Goal: Find specific page/section: Find specific page/section

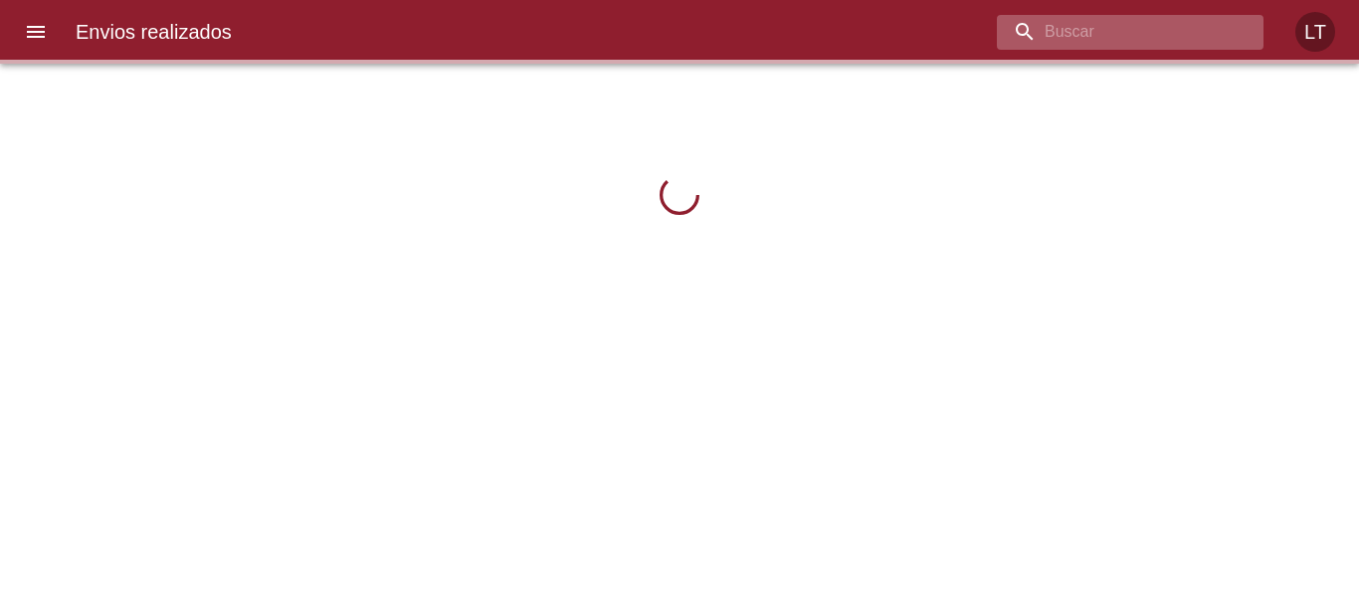
click at [1144, 26] on input "buscar" at bounding box center [1113, 32] width 233 height 35
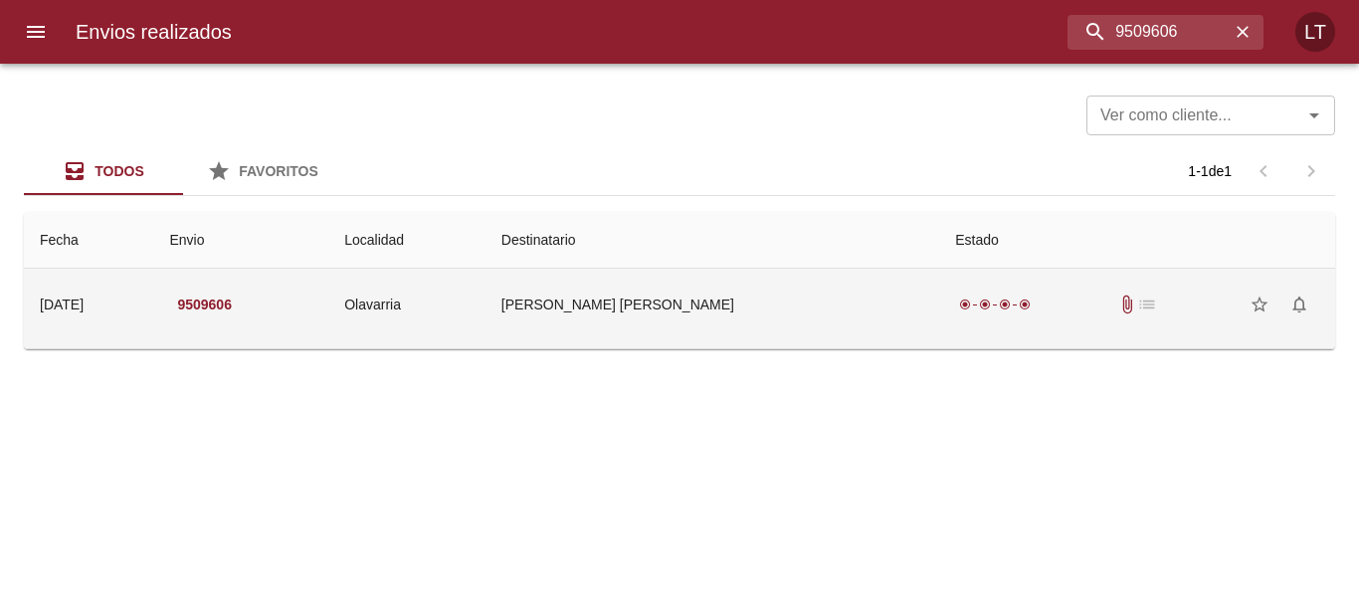
click at [761, 291] on td "[PERSON_NAME] [PERSON_NAME]" at bounding box center [712, 305] width 454 height 72
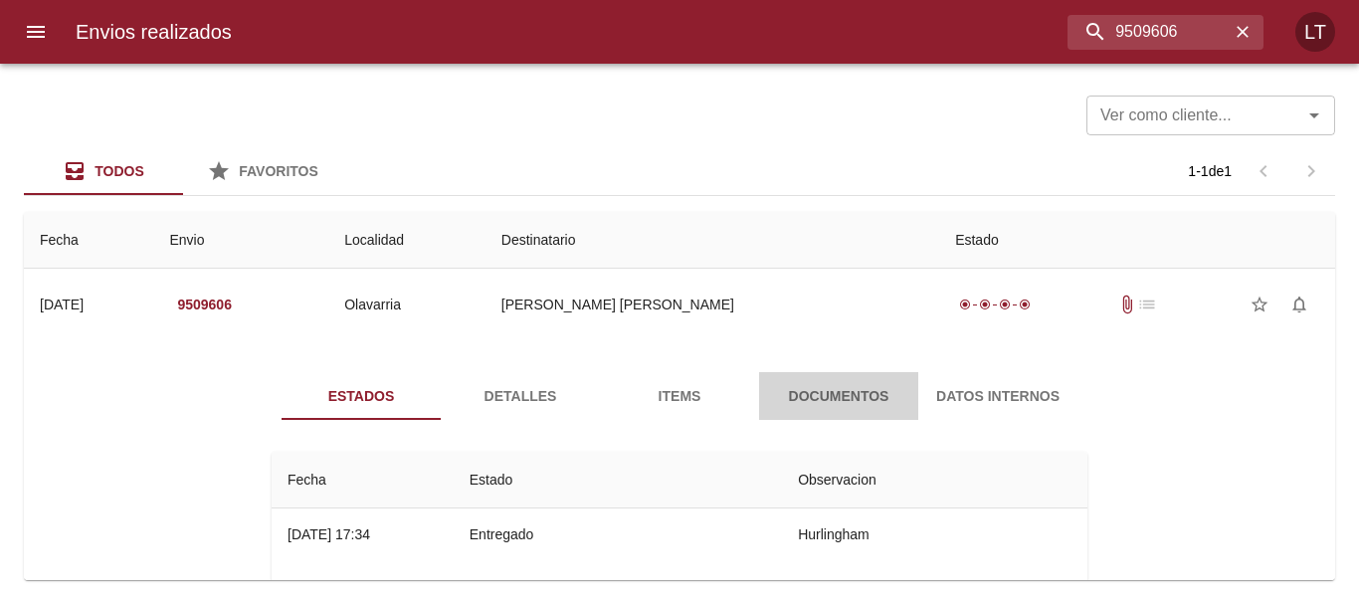
click at [852, 407] on span "Documentos" at bounding box center [838, 396] width 135 height 25
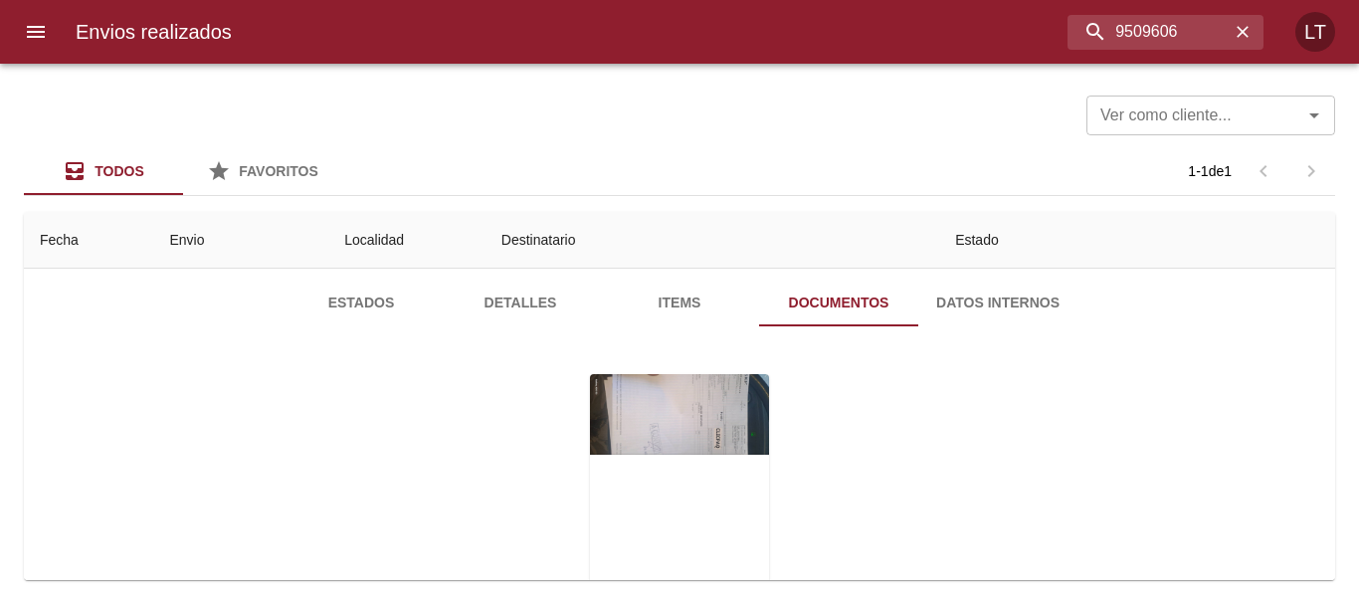
scroll to position [193, 0]
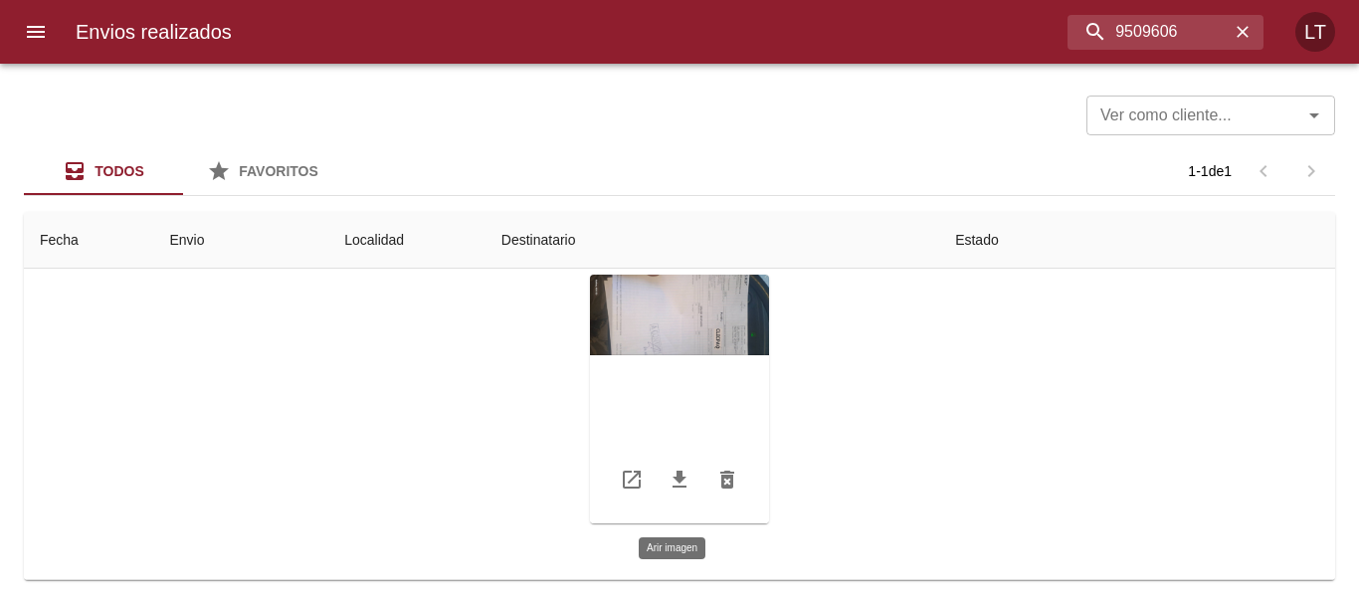
click at [706, 345] on div "Tabla de envíos del cliente" at bounding box center [679, 399] width 179 height 249
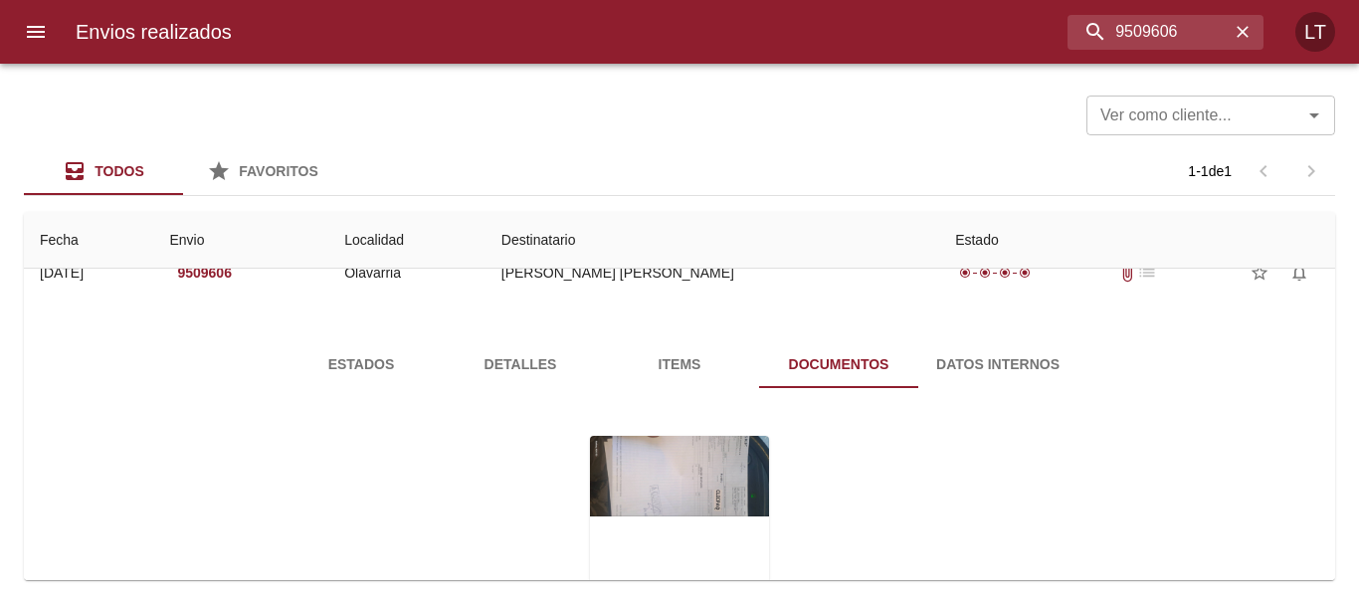
scroll to position [0, 0]
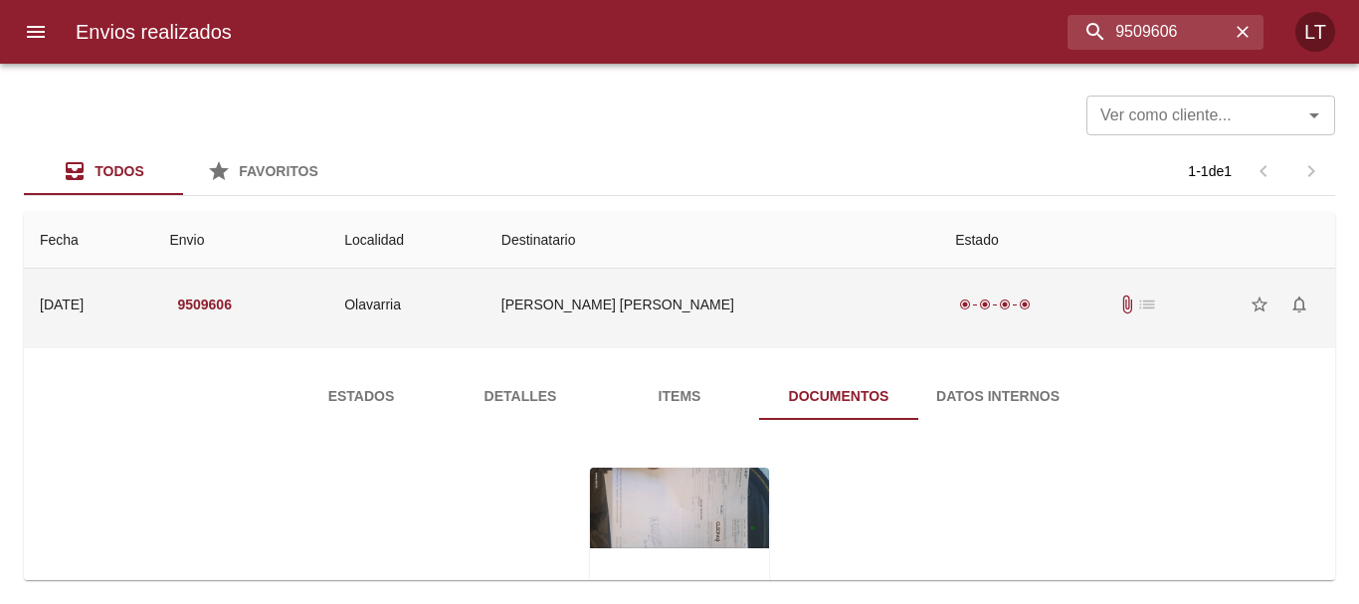
click at [630, 283] on td "[PERSON_NAME] [PERSON_NAME]" at bounding box center [712, 305] width 454 height 72
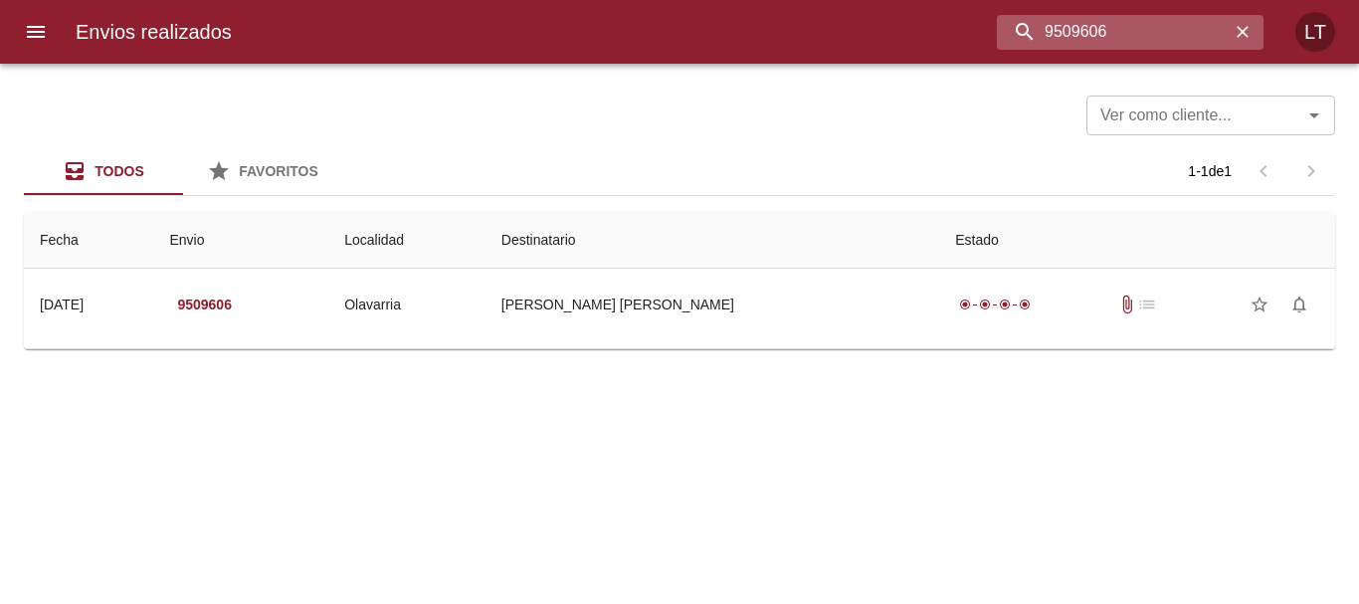
click at [1106, 32] on input "9509606" at bounding box center [1113, 32] width 233 height 35
type input "9534211"
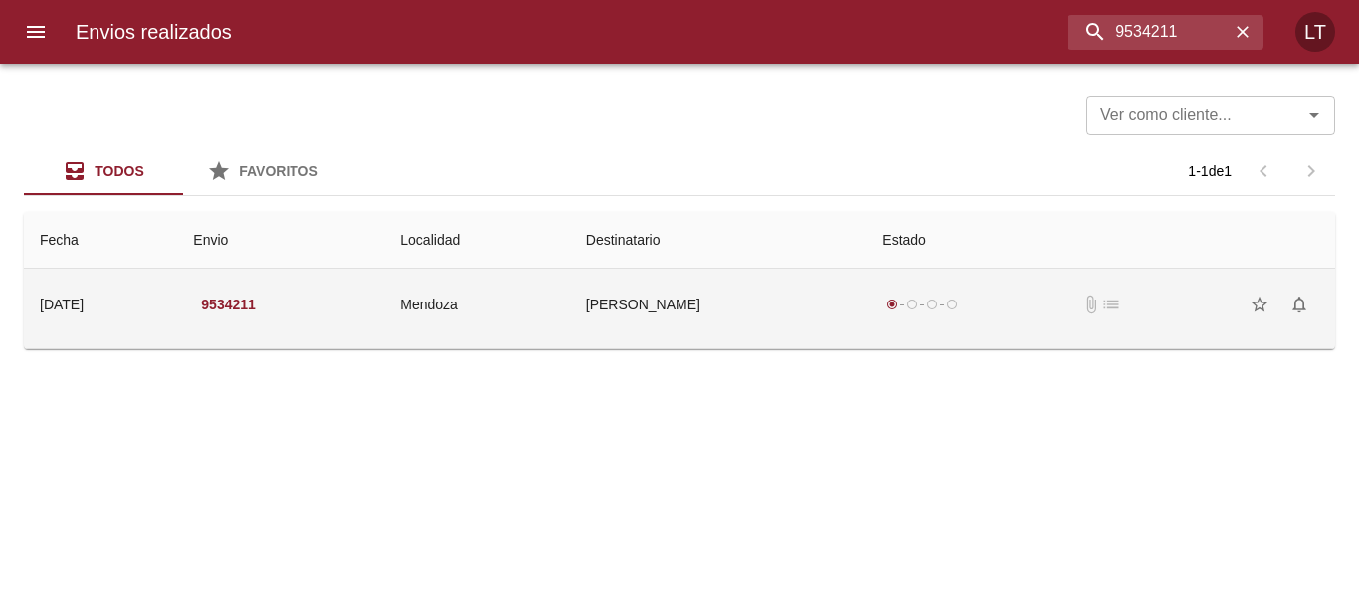
click at [795, 292] on td "[PERSON_NAME]" at bounding box center [718, 305] width 297 height 72
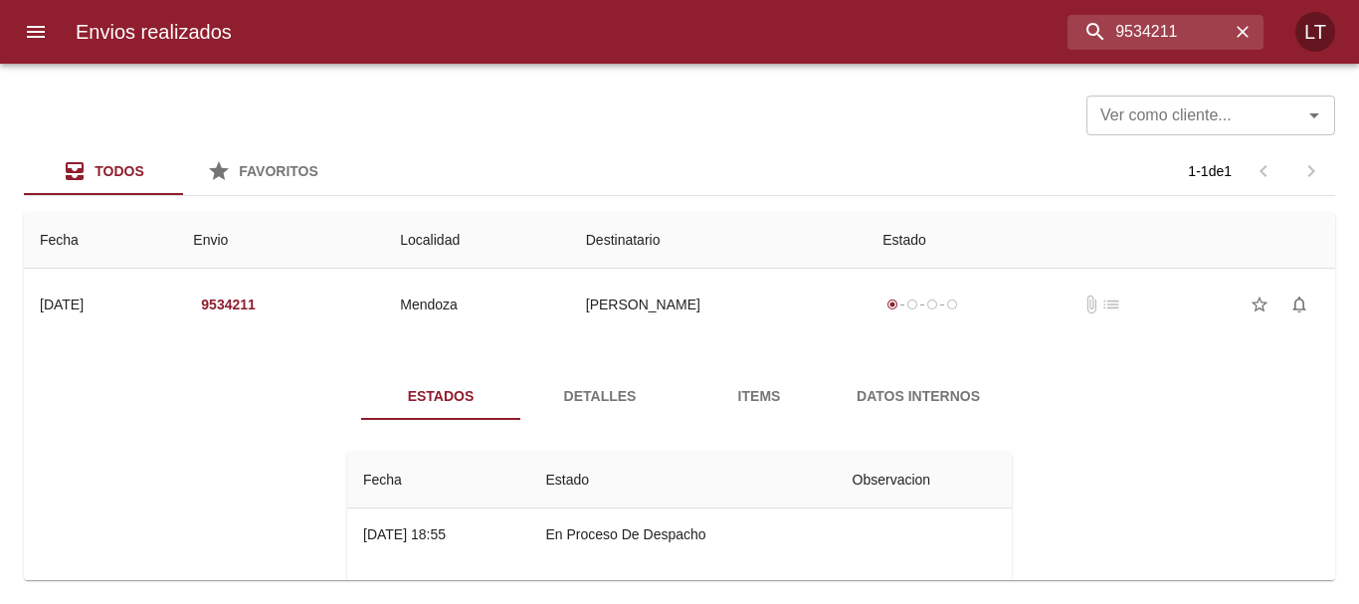
click at [594, 381] on button "Detalles" at bounding box center [599, 396] width 159 height 48
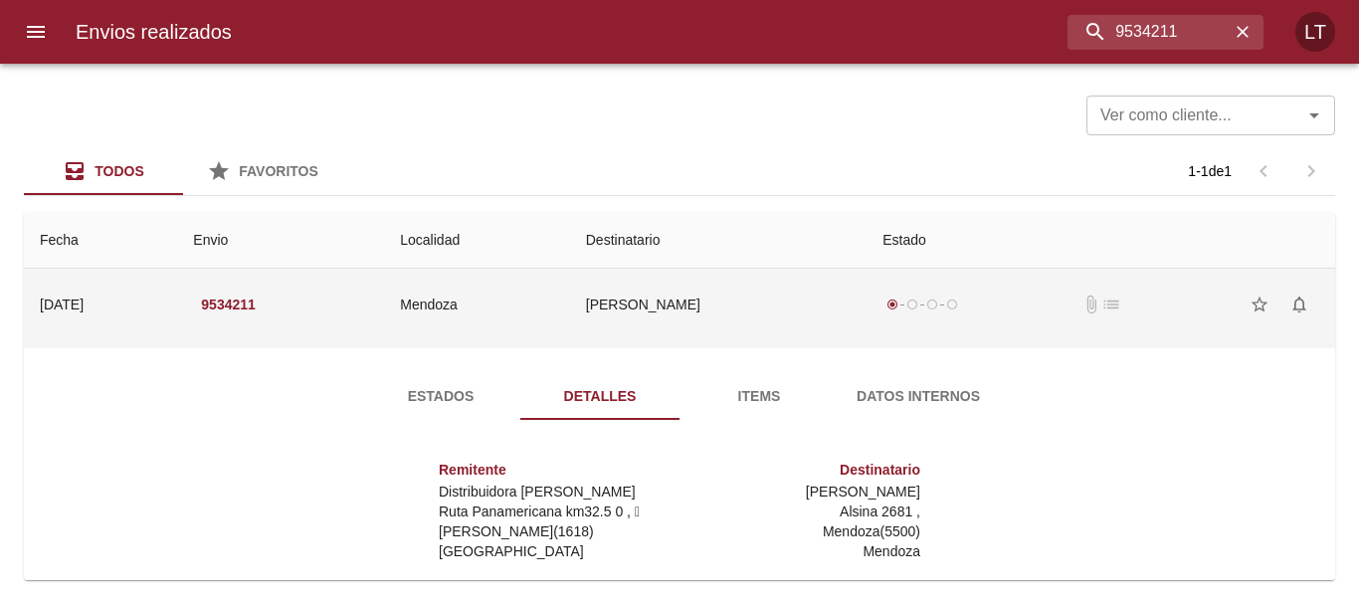
click at [526, 310] on td "Mendoza" at bounding box center [476, 305] width 185 height 72
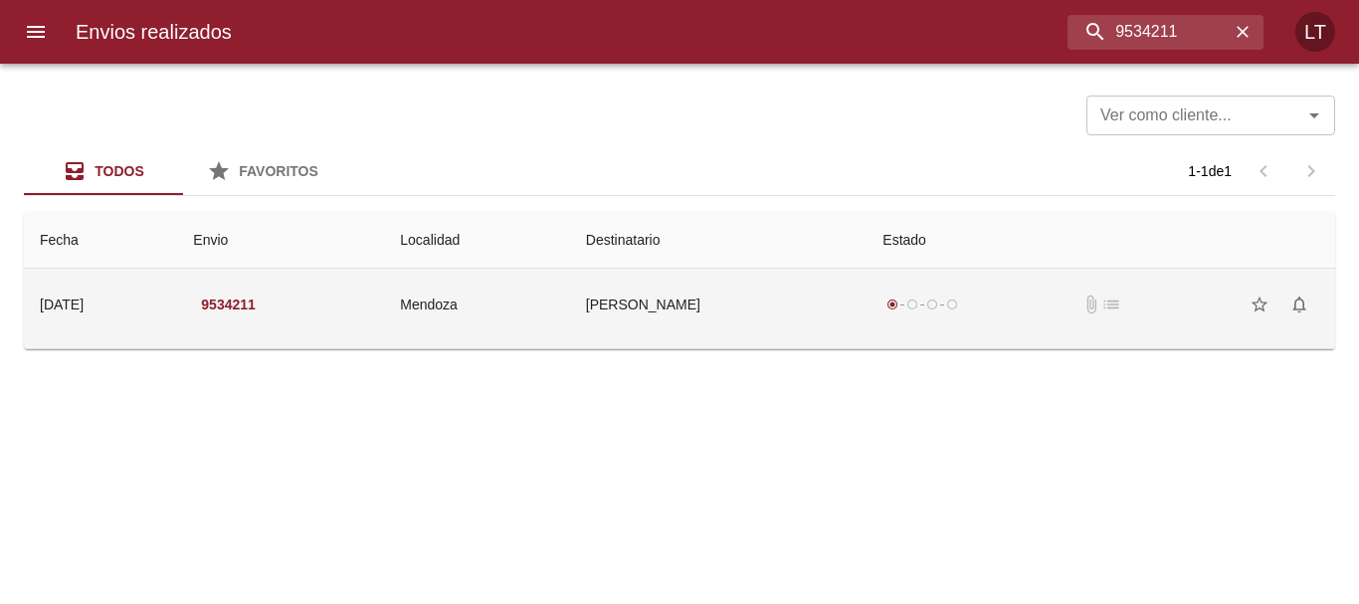
click at [367, 313] on td "9534211" at bounding box center [280, 305] width 207 height 72
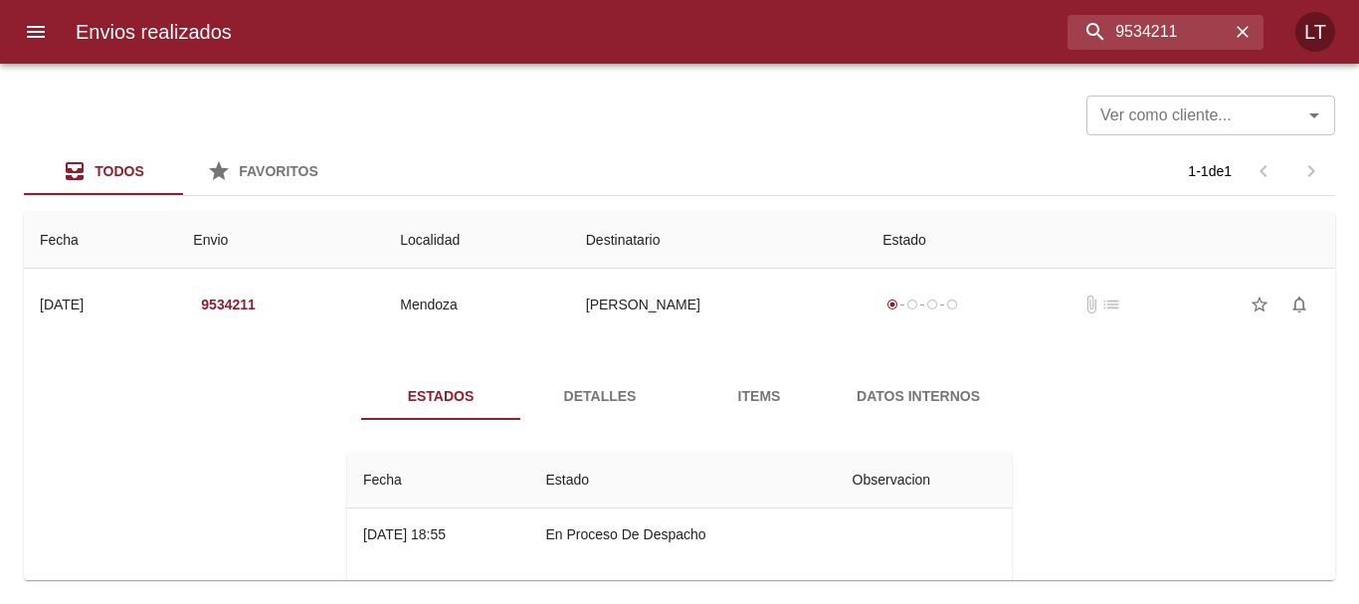
scroll to position [73, 0]
